Goal: Task Accomplishment & Management: Complete application form

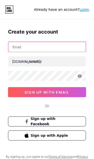
click at [53, 46] on input "text" at bounding box center [47, 47] width 78 height 10
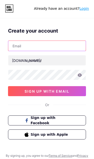
scroll to position [1, 0]
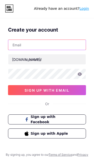
click at [39, 48] on input "text" at bounding box center [47, 46] width 78 height 10
paste input "[EMAIL_ADDRESS][DOMAIN_NAME]"
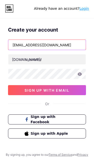
type input "[EMAIL_ADDRESS][DOMAIN_NAME]"
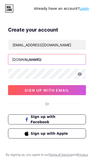
click at [59, 63] on input "text" at bounding box center [47, 60] width 78 height 10
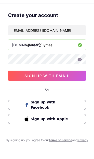
type input "whatcanbuymes"
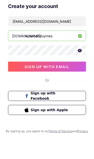
click at [78, 74] on icon at bounding box center [80, 76] width 5 height 4
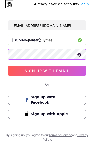
scroll to position [24, 0]
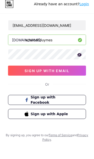
click at [63, 74] on span "sign up with email" at bounding box center [47, 76] width 45 height 4
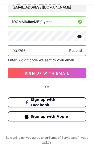
type input "902755"
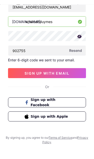
click at [67, 83] on button "sign up with email" at bounding box center [47, 88] width 78 height 10
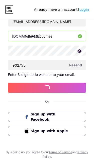
scroll to position [20, 0]
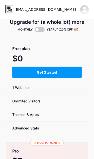
click at [60, 70] on button "Get Started" at bounding box center [47, 72] width 70 height 11
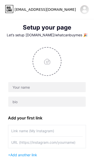
click at [51, 62] on input "file" at bounding box center [47, 62] width 28 height 28
type input "C:\fakepath\3430cd82-0809-4e53-a7c4-4c39988b1ffb.jpeg"
click at [49, 63] on input "file" at bounding box center [47, 62] width 28 height 28
type input "C:\fakepath\3430cd82-0809-4e53-a7c4-4c39988b1ffb.jpeg"
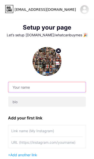
click at [52, 85] on input "text" at bounding box center [47, 87] width 78 height 10
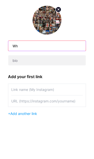
type input "W"
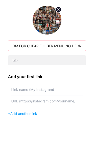
type input "DM FOR CHEAP FOLDER MENU NO DECRYPTION KEY PAYMENT NEEDED"
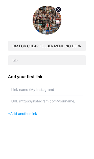
scroll to position [41, 0]
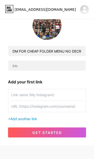
click at [34, 103] on input "text" at bounding box center [47, 106] width 72 height 11
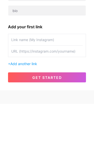
click at [33, 101] on input "text" at bounding box center [47, 106] width 72 height 11
paste input "https://t.me/legitchapfolders"
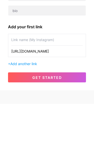
type input "https://t.me/legitchapfolders"
click at [52, 89] on input "text" at bounding box center [47, 94] width 72 height 11
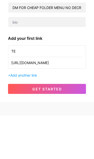
type input "T"
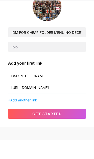
scroll to position [50, 0]
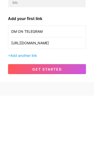
type input "DM ON TELEGRAM"
click at [18, 128] on button "get started" at bounding box center [47, 133] width 78 height 10
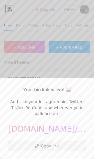
click at [50, 148] on button "Copy link" at bounding box center [47, 146] width 78 height 10
click at [54, 147] on button "Copy link" at bounding box center [47, 146] width 78 height 10
click at [12, 67] on div at bounding box center [47, 79] width 94 height 159
